Goal: Task Accomplishment & Management: Complete application form

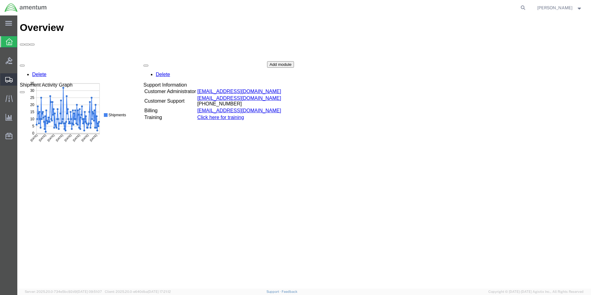
click at [0, 0] on span "Create Shipment" at bounding box center [0, 0] width 0 height 0
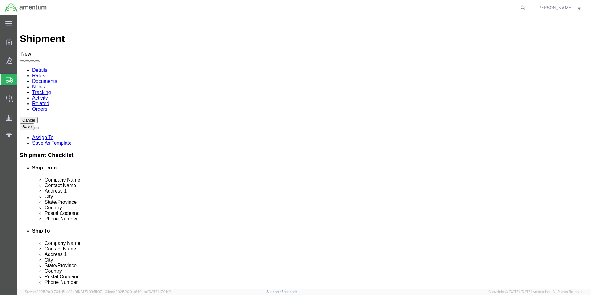
select select
type input "t"
type input "t44"
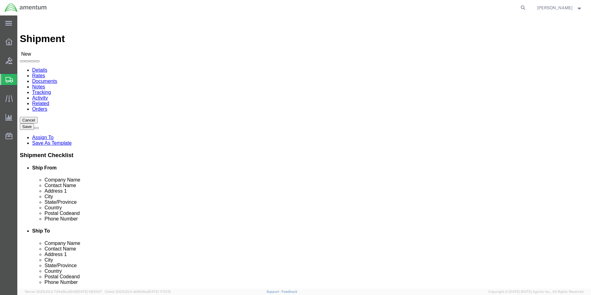
select select "42673"
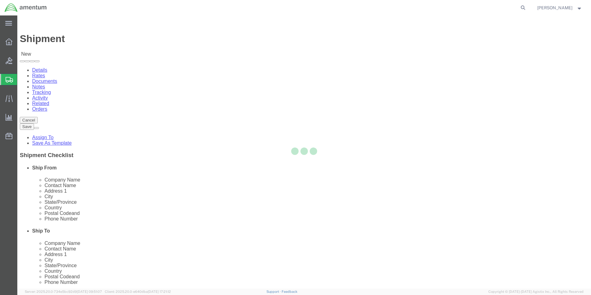
select select "[GEOGRAPHIC_DATA]"
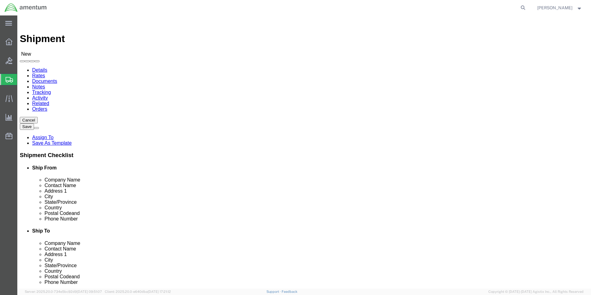
click input "text"
click div "Location T44CLS_6100 - [GEOGRAPHIC_DATA][DATE] My Profile Location [PHONE_NUMBE…"
click input "[PERSON_NAME]"
type input "[PERSON_NAME]"
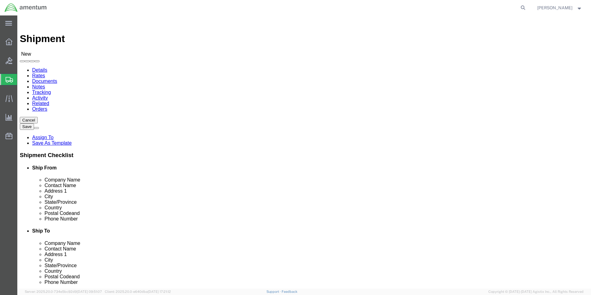
click input "text"
type input "[PHONE_NUMBER]"
click input "text"
type input "AAR"
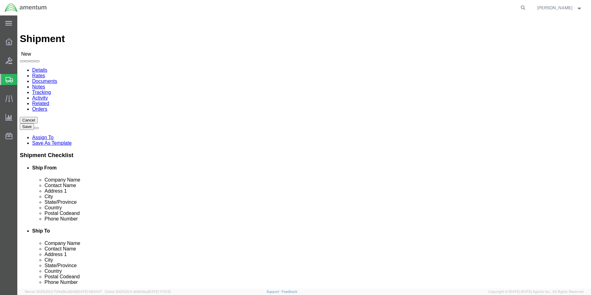
click div "- Aerospace turbine Rotables Inc. - ([PERSON_NAME]) [STREET_ADDRESS]"
select select "KS"
click input "AAR"
type input "A"
type input "AAR"
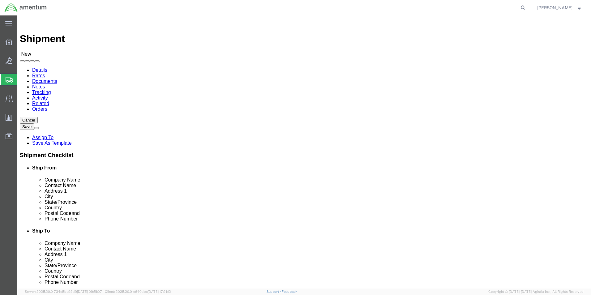
click p "- Aerospace turbine Rotables Inc. - ([PERSON_NAME]) [STREET_ADDRESS]"
select select "KS"
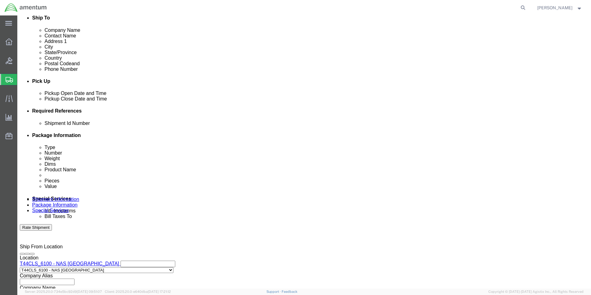
scroll to position [216, 0]
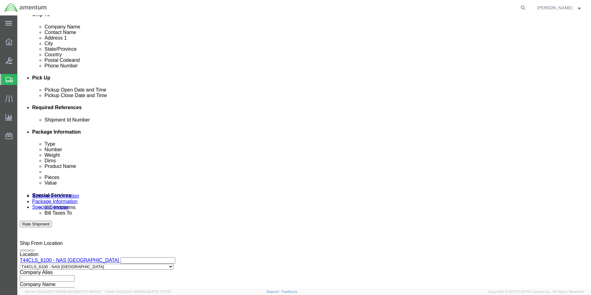
type input "[PERSON_NAME]"
click button "Add reference"
click select "Select Account Type Activity ID Airline Appointment Number ASN Batch Request # …"
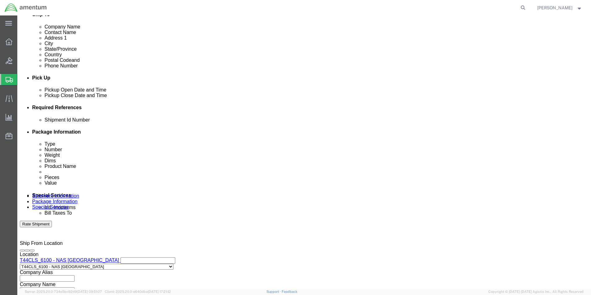
click select "Select Account Type Activity ID Airline Appointment Number ASN Batch Request # …"
select select "CUSTREF"
click select "Select Account Type Activity ID Airline Appointment Number ASN Batch Request # …"
click input "text"
type input "25-5566"
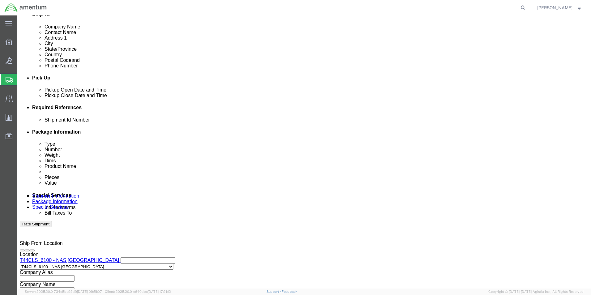
click select "Select Account Type Activity ID Airline Appointment Number ASN Batch Request # …"
select select "PROJNUM"
click select "Select Account Type Activity ID Airline Appointment Number ASN Batch Request # …"
click input "text"
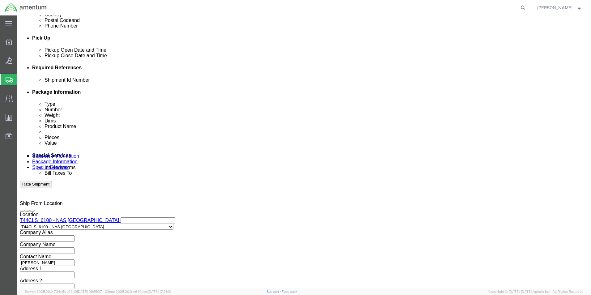
scroll to position [258, 0]
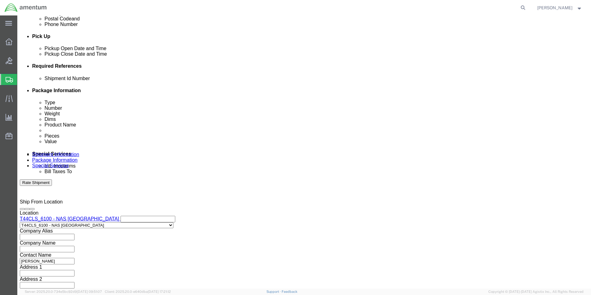
type input "4951.00.01.C.011401.AN.19.03"
click button "Continue"
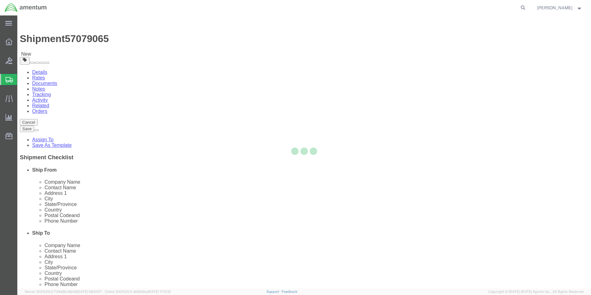
select select "CBOX"
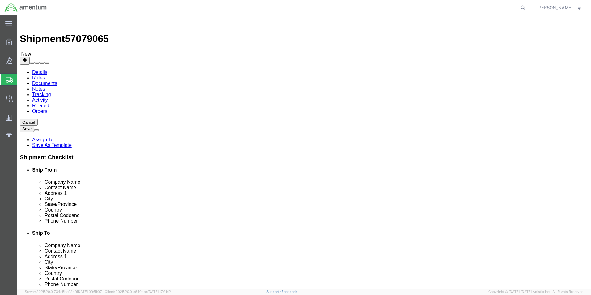
click input "text"
type input "24"
type input "8"
click input "0.00"
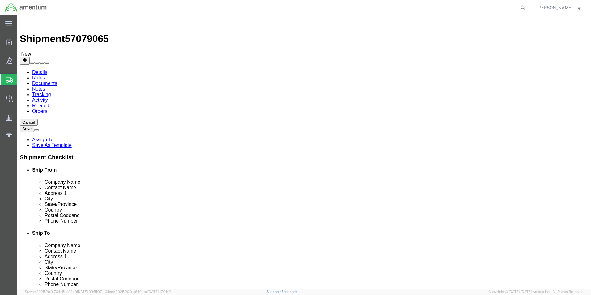
type input "0"
type input "6.6"
click link "Add Content"
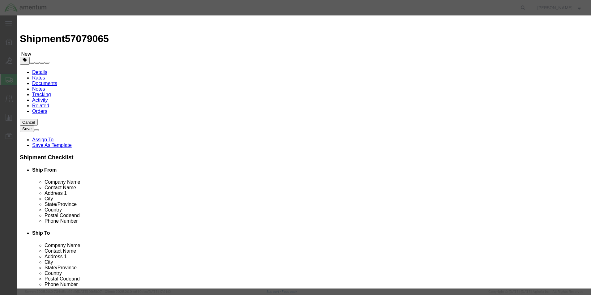
click input "text"
type input "ACTUATOR S/N: 83077"
click input "0"
type input "1"
drag, startPoint x: 184, startPoint y: 71, endPoint x: 186, endPoint y: 76, distance: 5.7
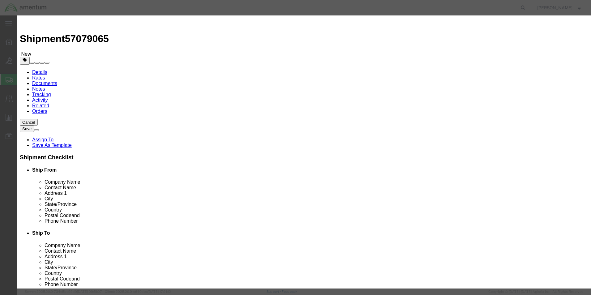
click input "text"
type input "1.00"
click input "1"
click button "Save & Close"
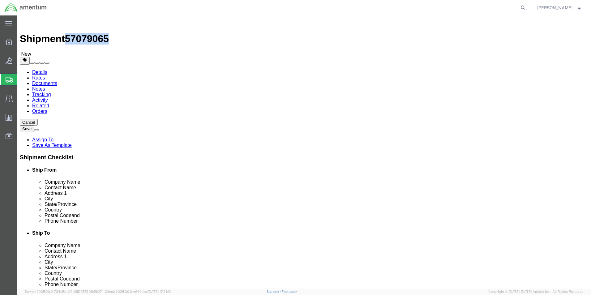
drag, startPoint x: 57, startPoint y: 8, endPoint x: 92, endPoint y: 10, distance: 34.4
click div "Shipment 57079065 New"
drag, startPoint x: 92, startPoint y: 10, endPoint x: 75, endPoint y: 7, distance: 17.0
copy span "57079065"
click button "Rate Shipment"
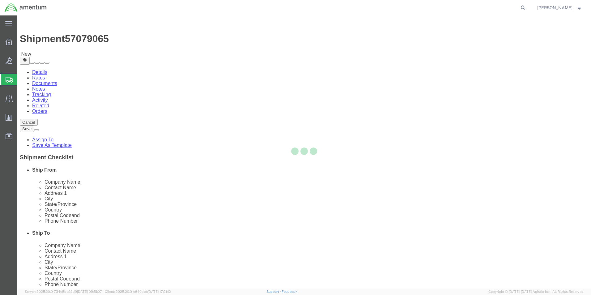
select select "42673"
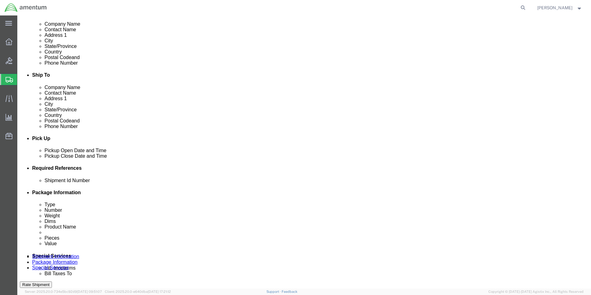
scroll to position [216, 0]
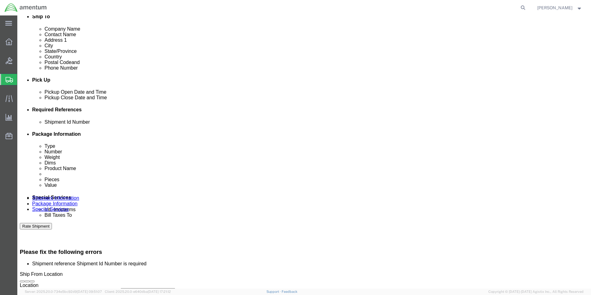
click input "text"
paste input "57079065"
type input "57079065"
click button "Rate Shipment"
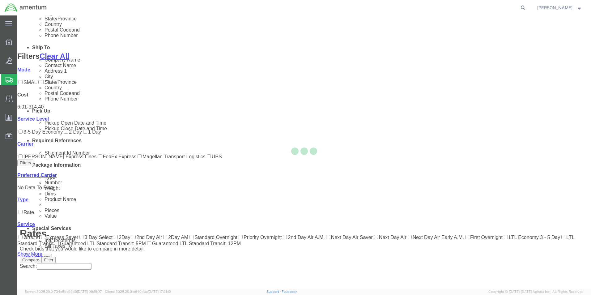
scroll to position [62, 0]
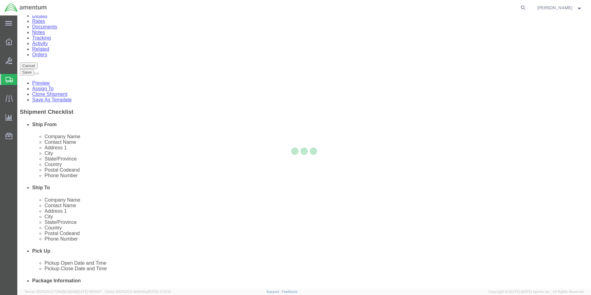
scroll to position [0, 0]
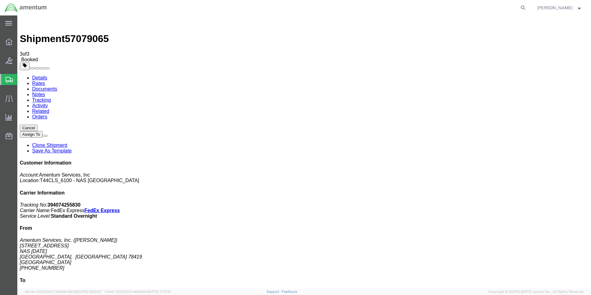
drag, startPoint x: 255, startPoint y: 105, endPoint x: 254, endPoint y: 109, distance: 3.1
drag, startPoint x: 256, startPoint y: 111, endPoint x: 253, endPoint y: 118, distance: 8.2
click at [8, 80] on icon at bounding box center [9, 80] width 7 height 6
